Goal: Entertainment & Leisure: Consume media (video, audio)

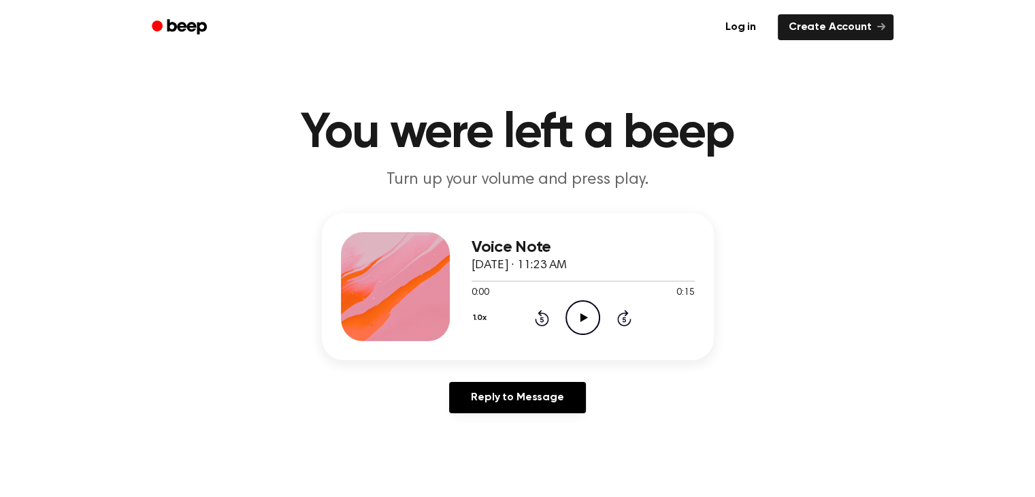
click at [580, 316] on icon at bounding box center [583, 317] width 7 height 9
